Goal: Task Accomplishment & Management: Manage account settings

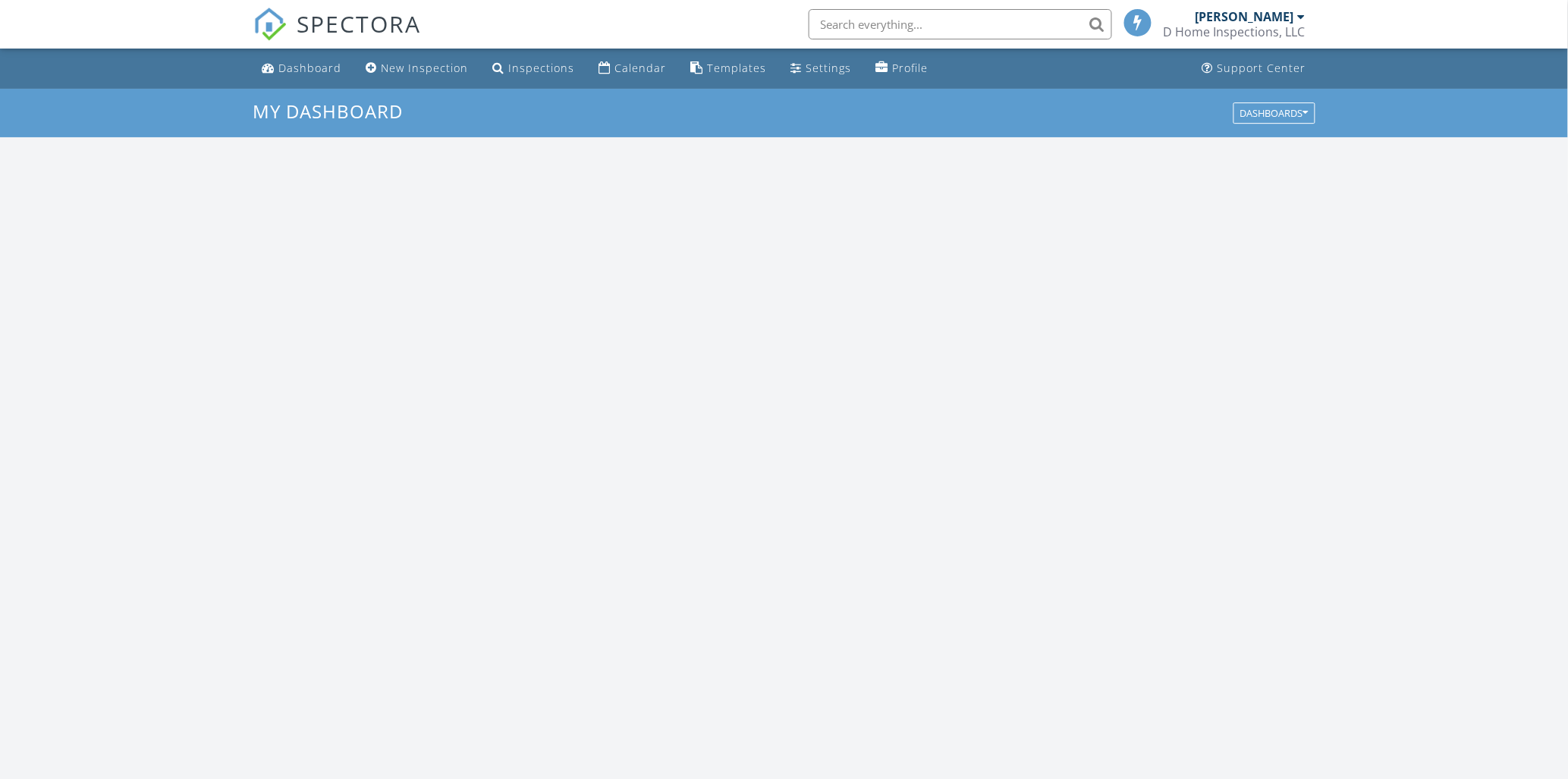
scroll to position [1406, 1596]
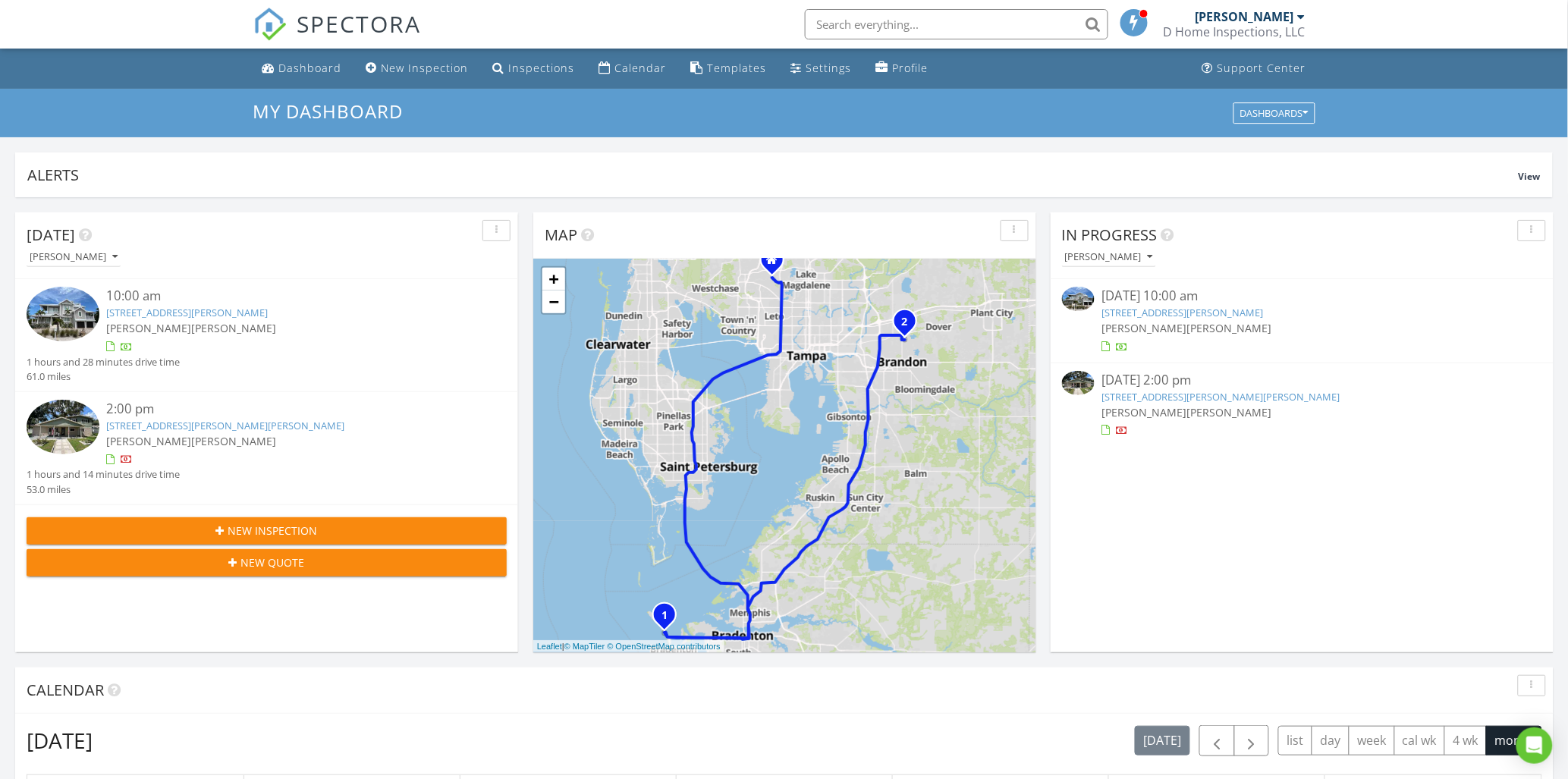
click at [1167, 312] on link "112 50th St, Holmes Beach, FL 34217" at bounding box center [1183, 312] width 162 height 13
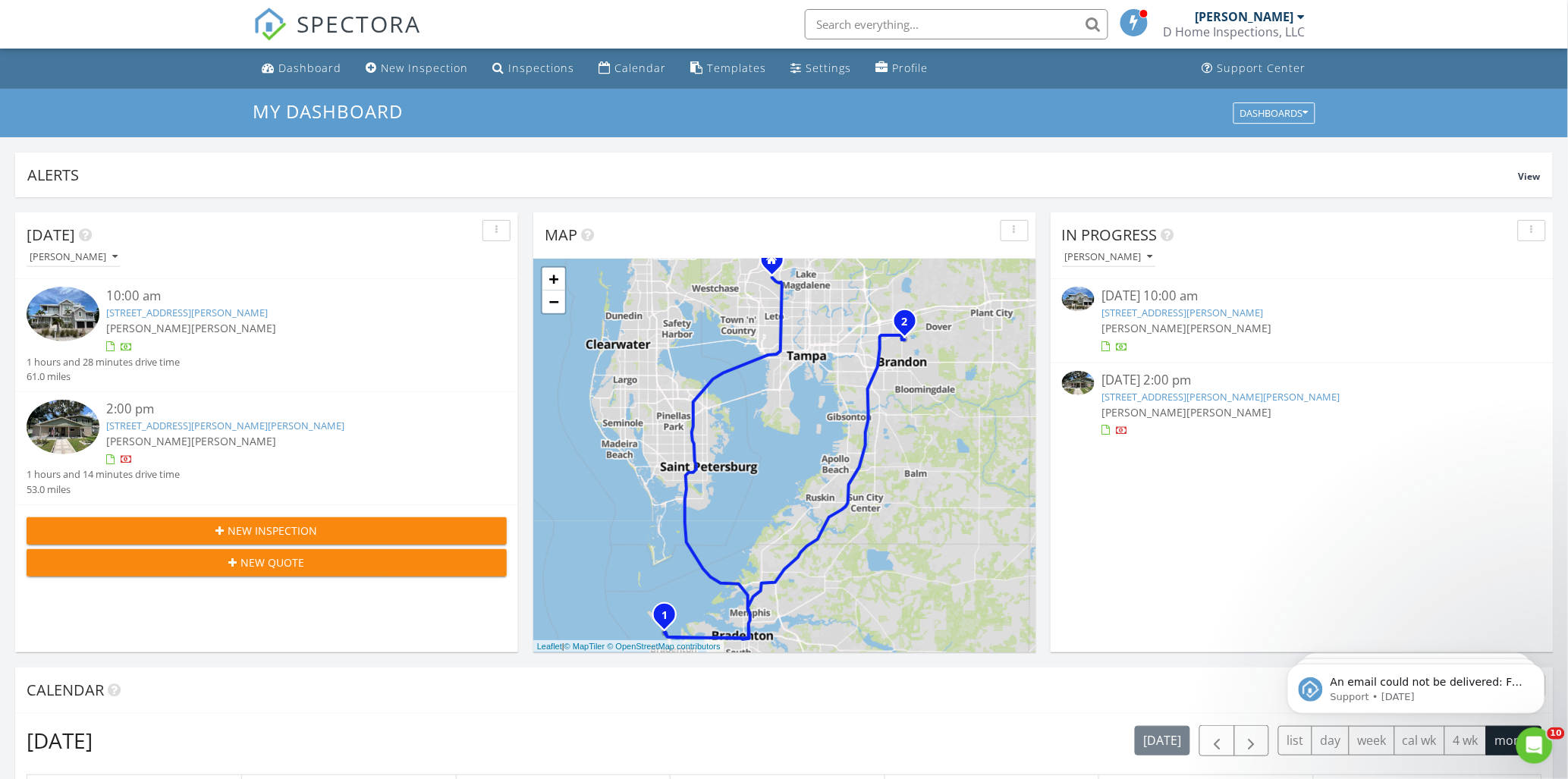
scroll to position [0, 0]
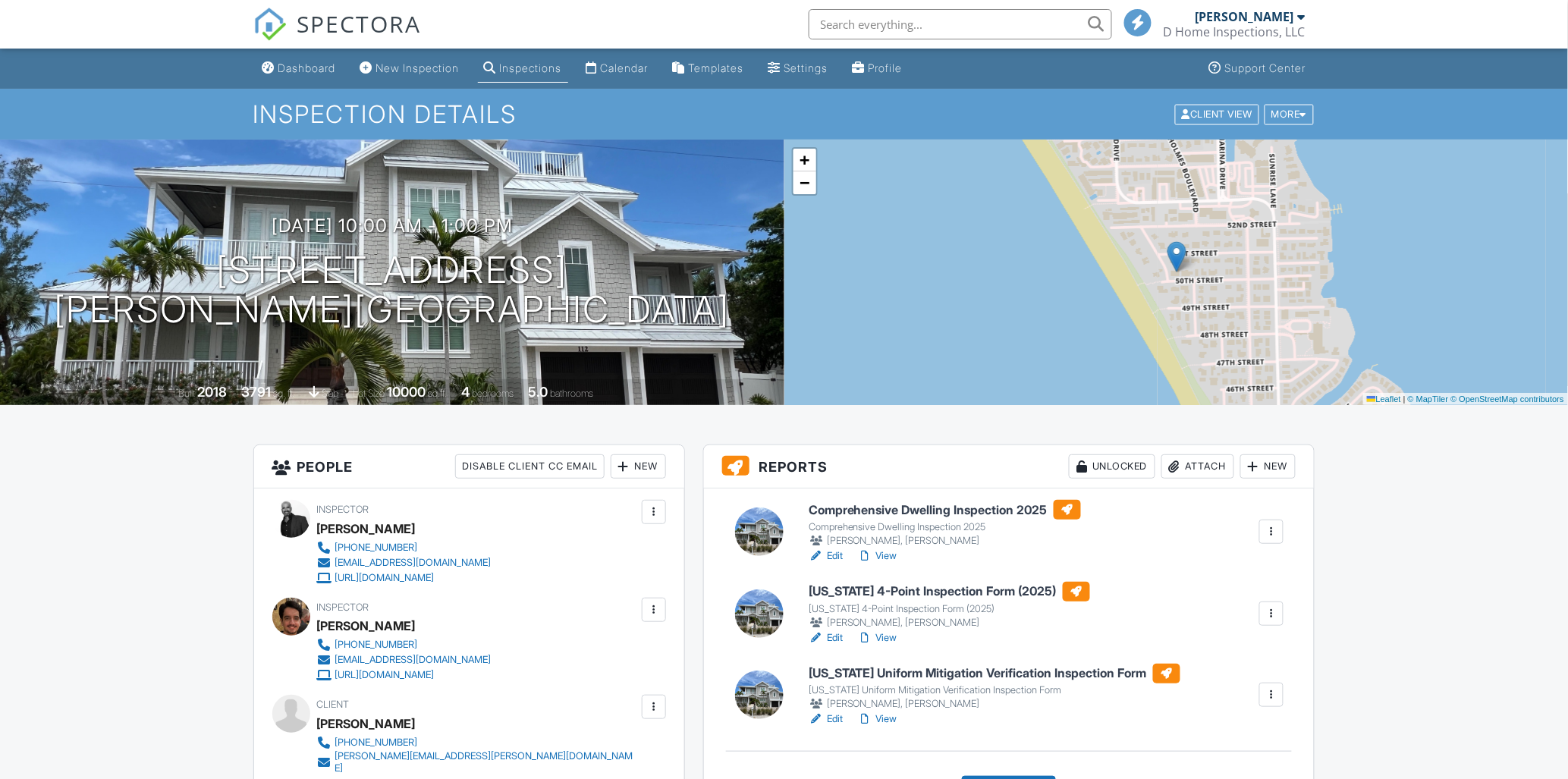
click at [883, 634] on link "View" at bounding box center [878, 638] width 39 height 15
click at [882, 638] on link "View" at bounding box center [878, 638] width 39 height 15
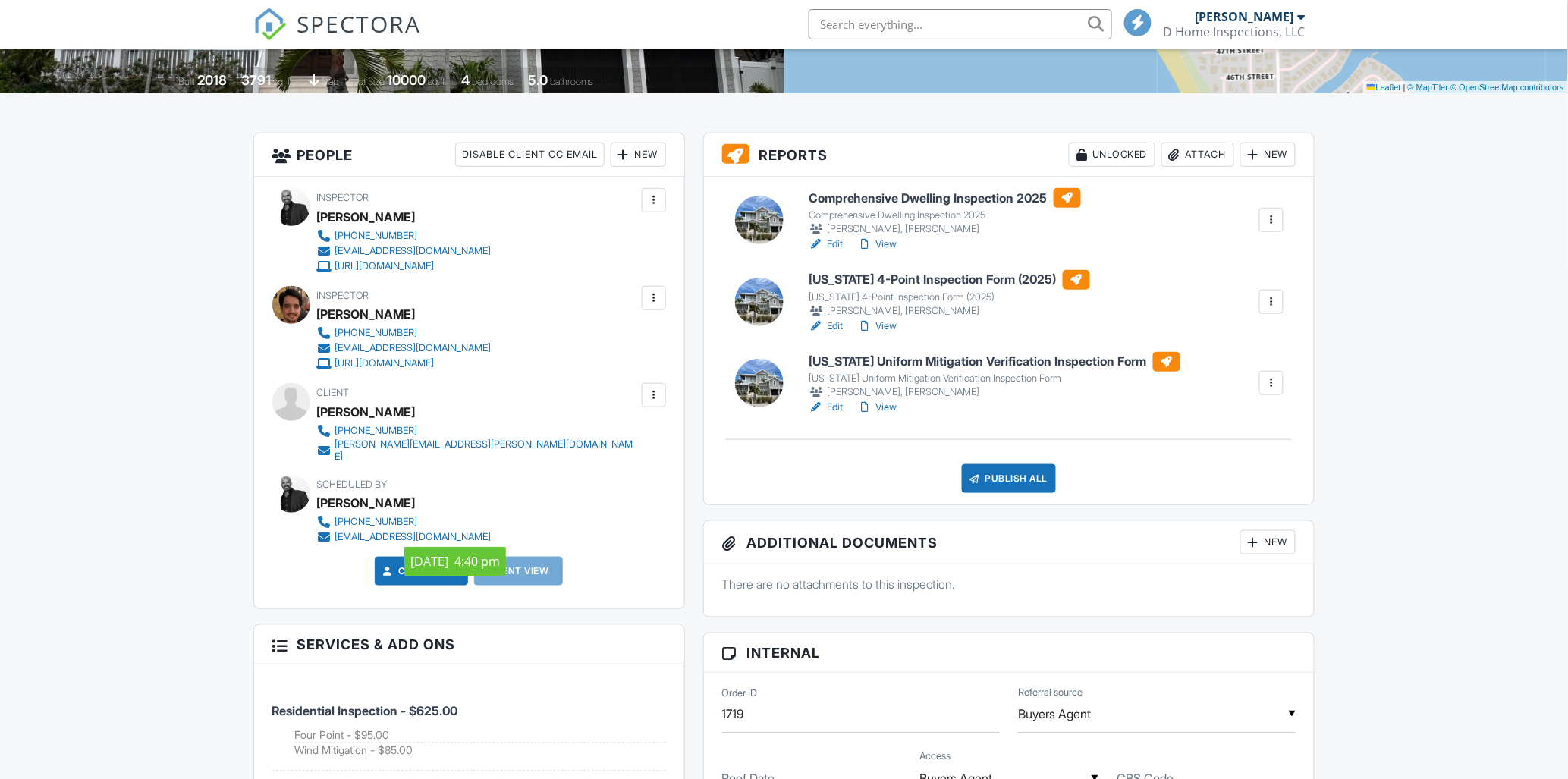
scroll to position [253, 0]
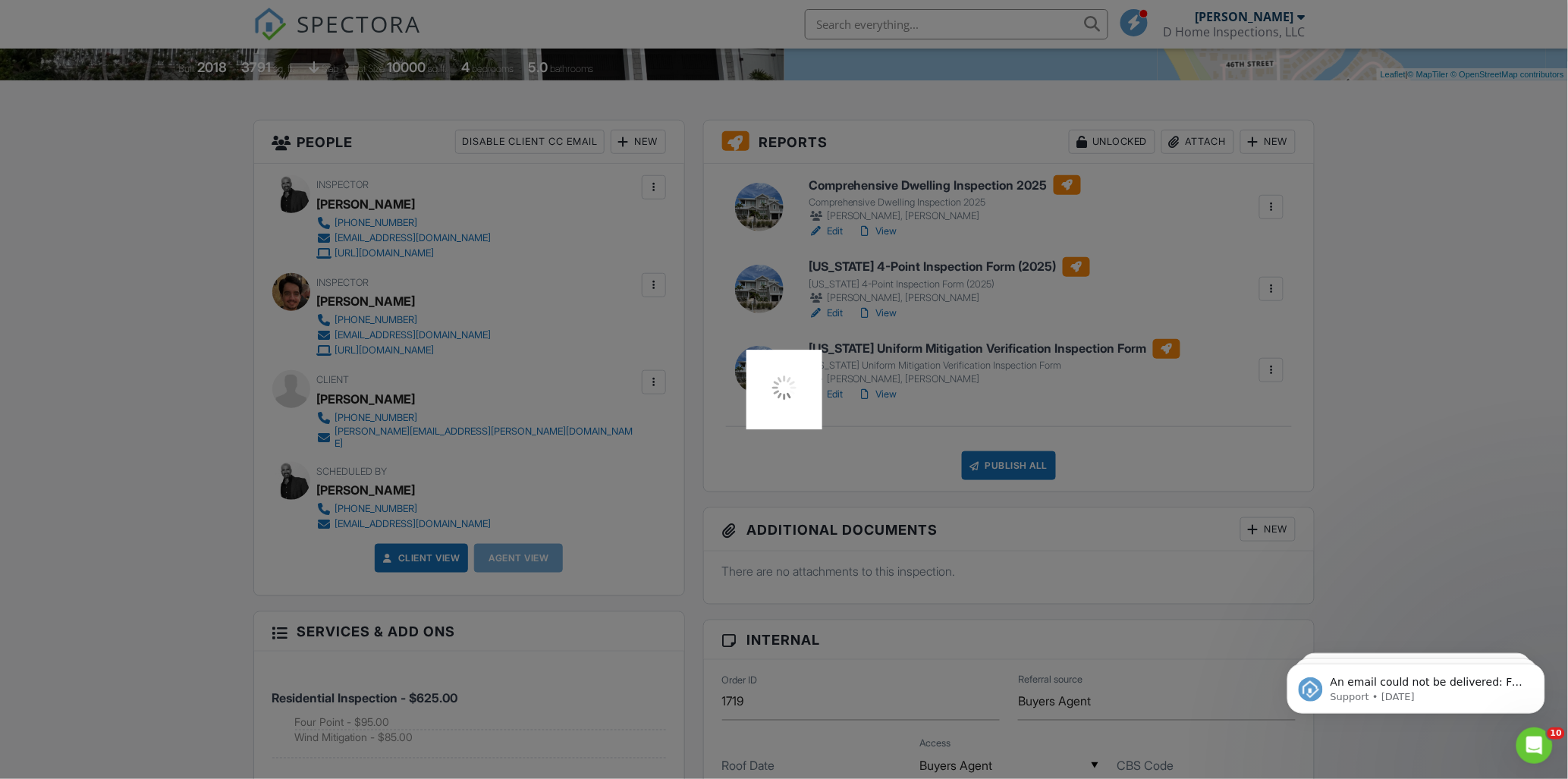
scroll to position [337, 0]
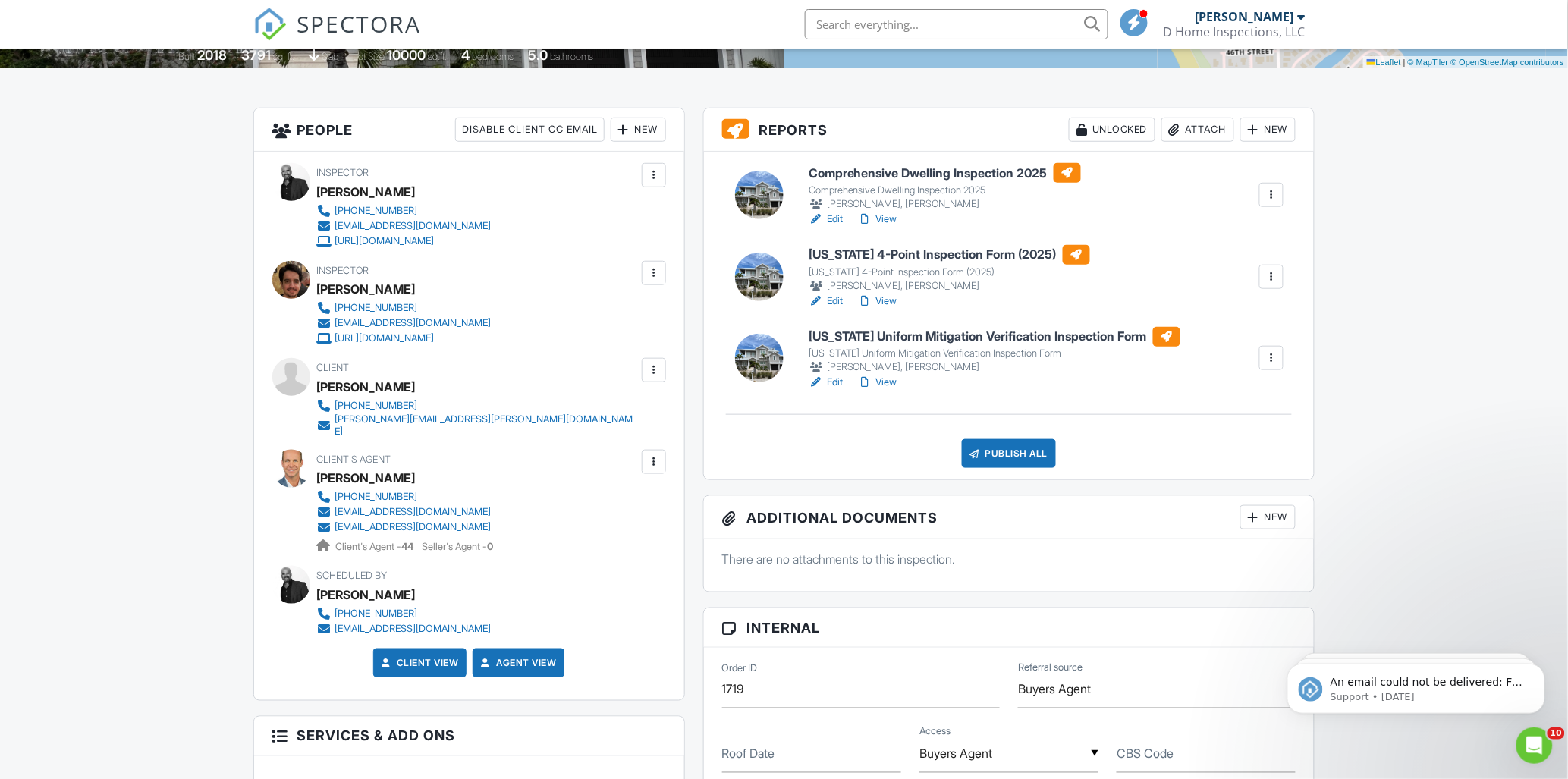
click at [882, 294] on link "View" at bounding box center [878, 301] width 39 height 15
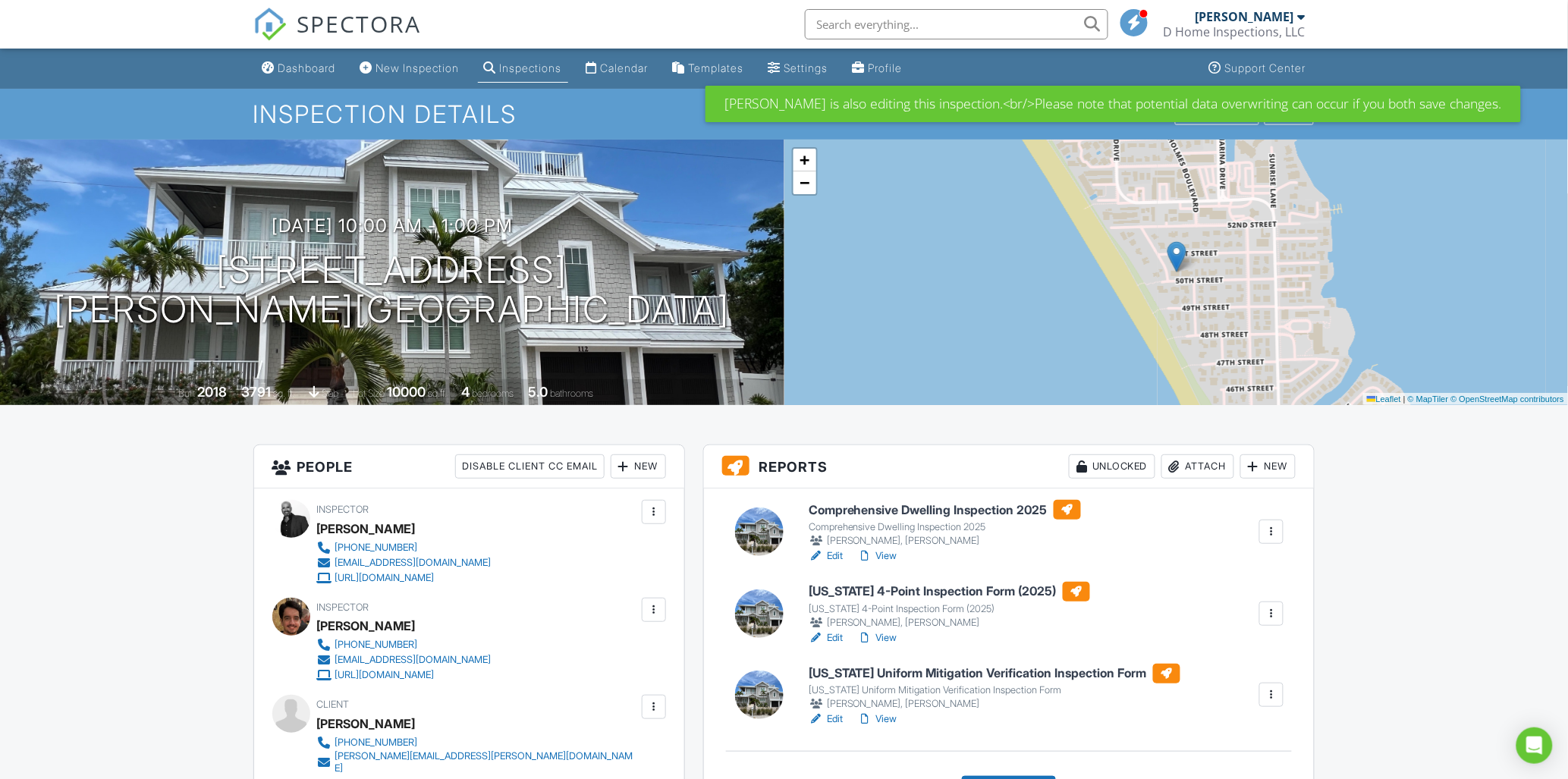
click at [316, 28] on span "SPECTORA" at bounding box center [360, 24] width 125 height 32
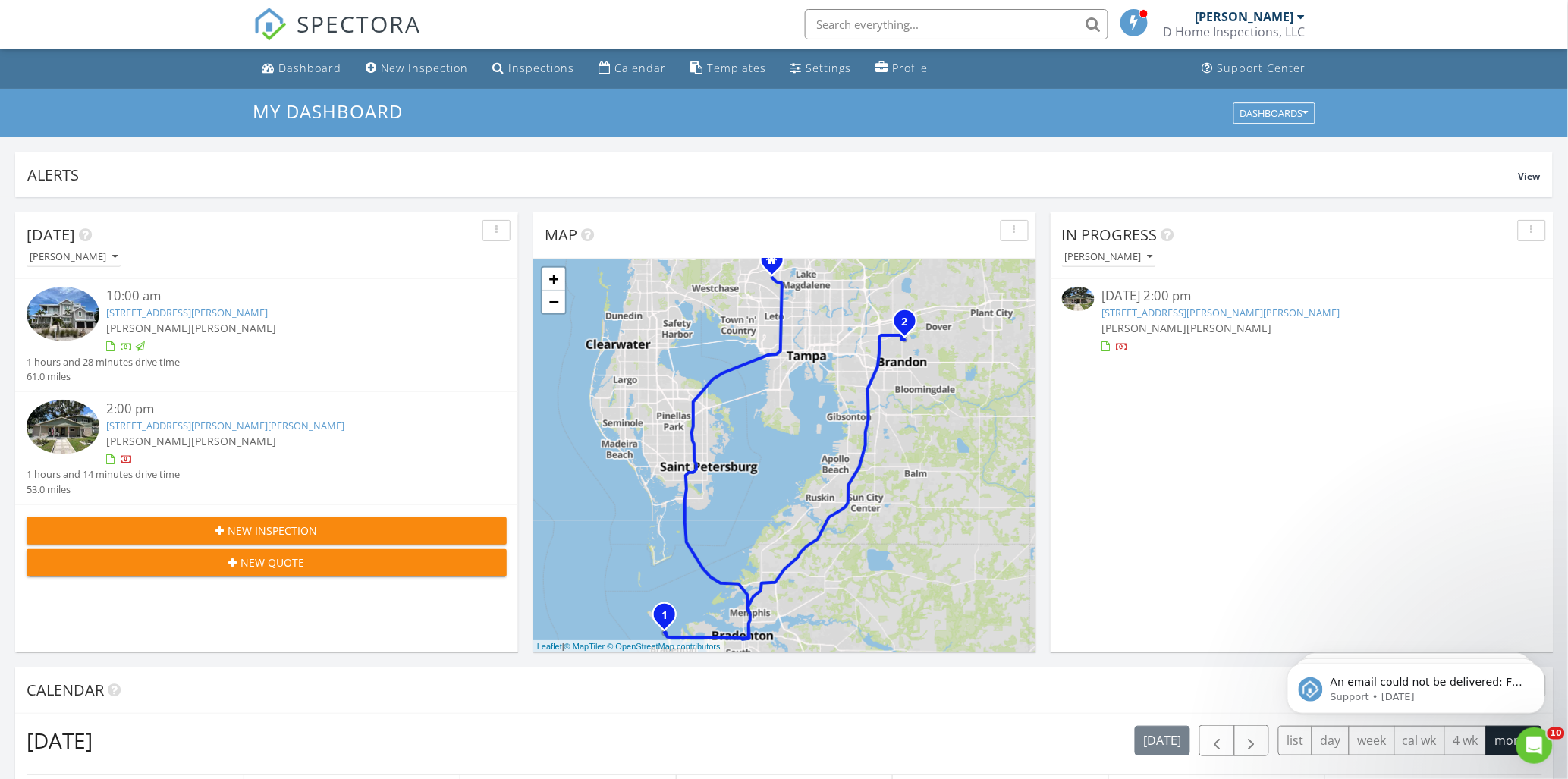
click at [1157, 309] on link "[STREET_ADDRESS][PERSON_NAME][PERSON_NAME]" at bounding box center [1221, 312] width 238 height 13
click at [169, 314] on link "112 50th St, Holmes Beach, FL 34217" at bounding box center [187, 312] width 162 height 13
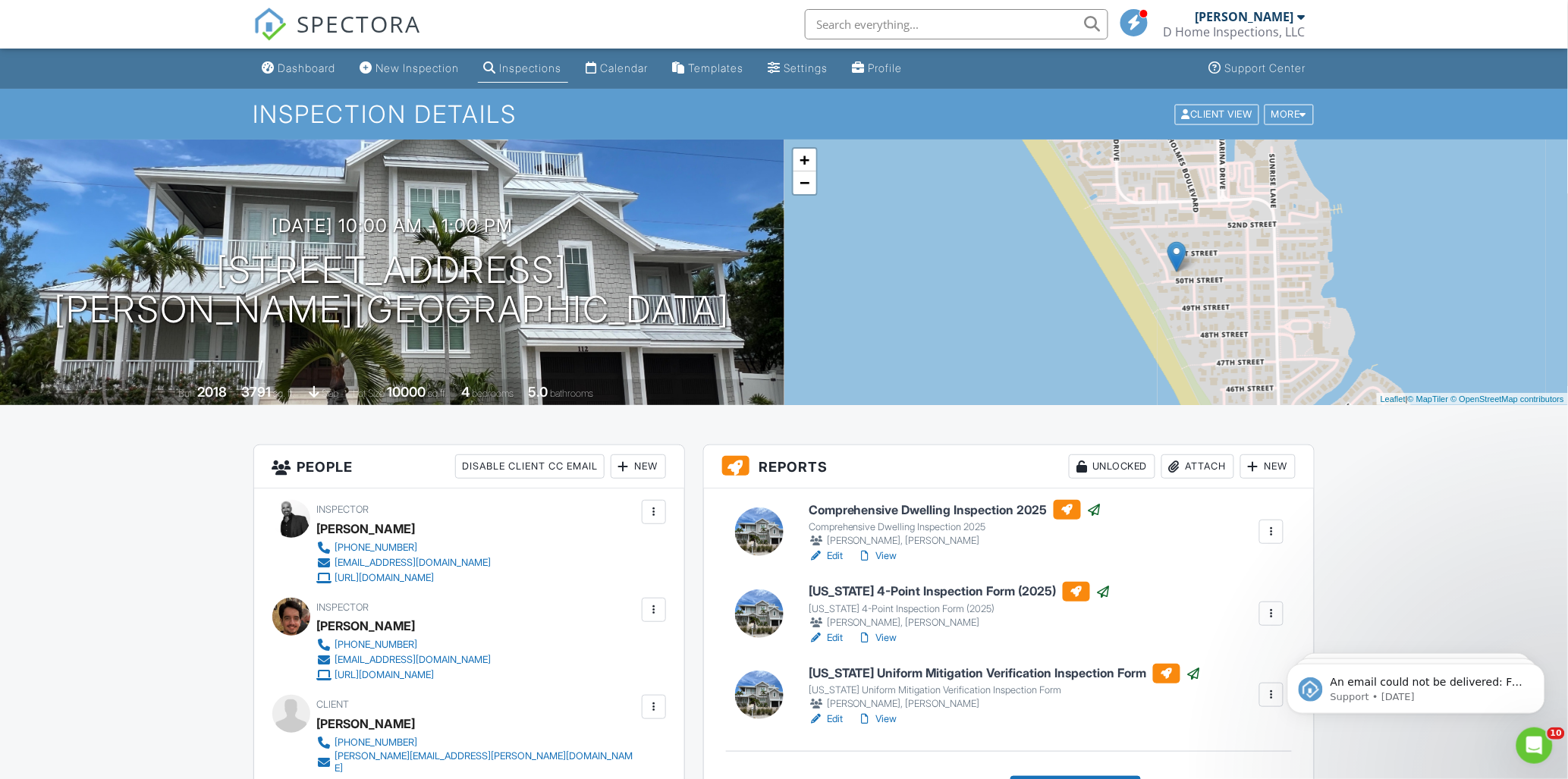
click at [885, 556] on link "View" at bounding box center [878, 556] width 39 height 15
